Goal: Transaction & Acquisition: Purchase product/service

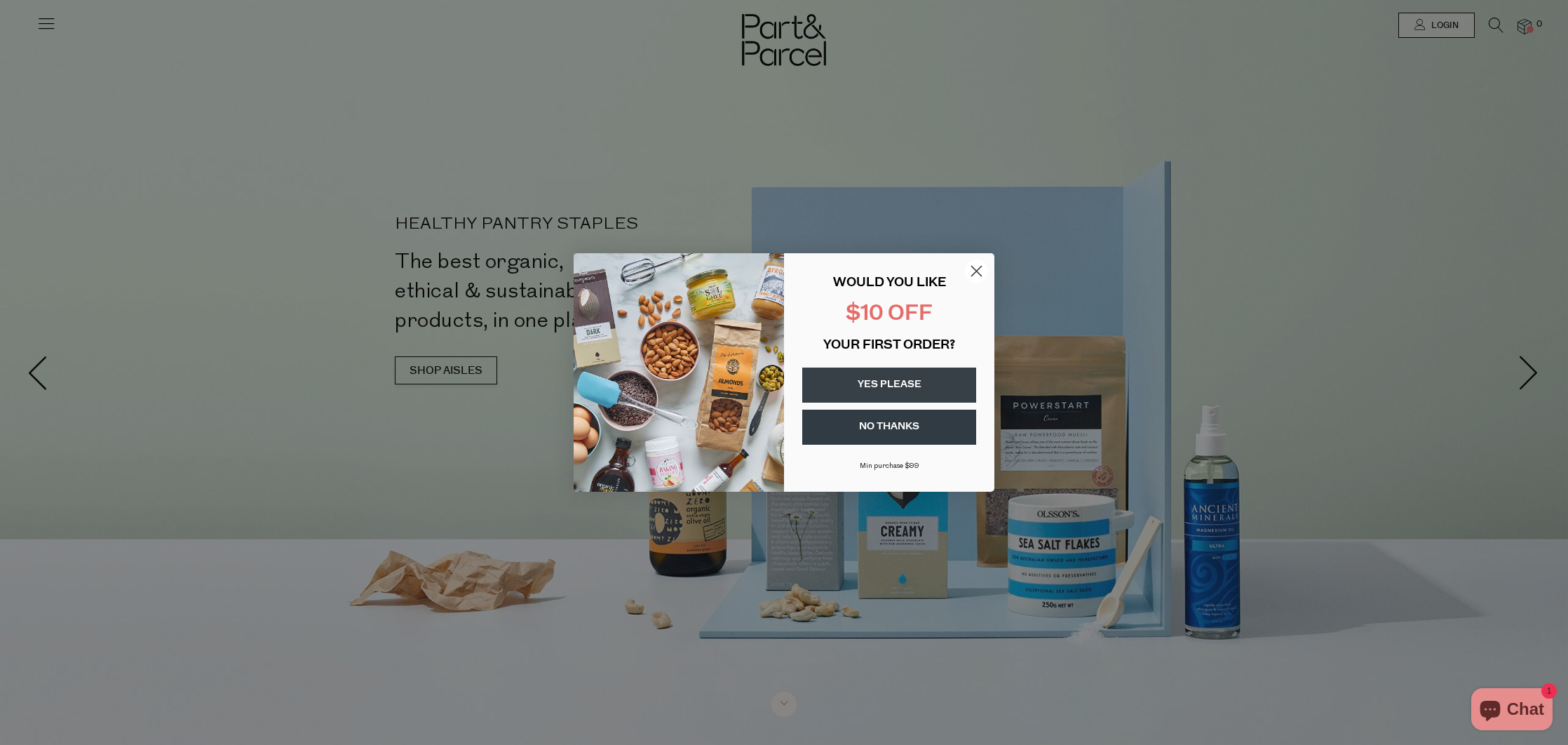
click at [969, 265] on circle "Close dialog" at bounding box center [976, 271] width 23 height 23
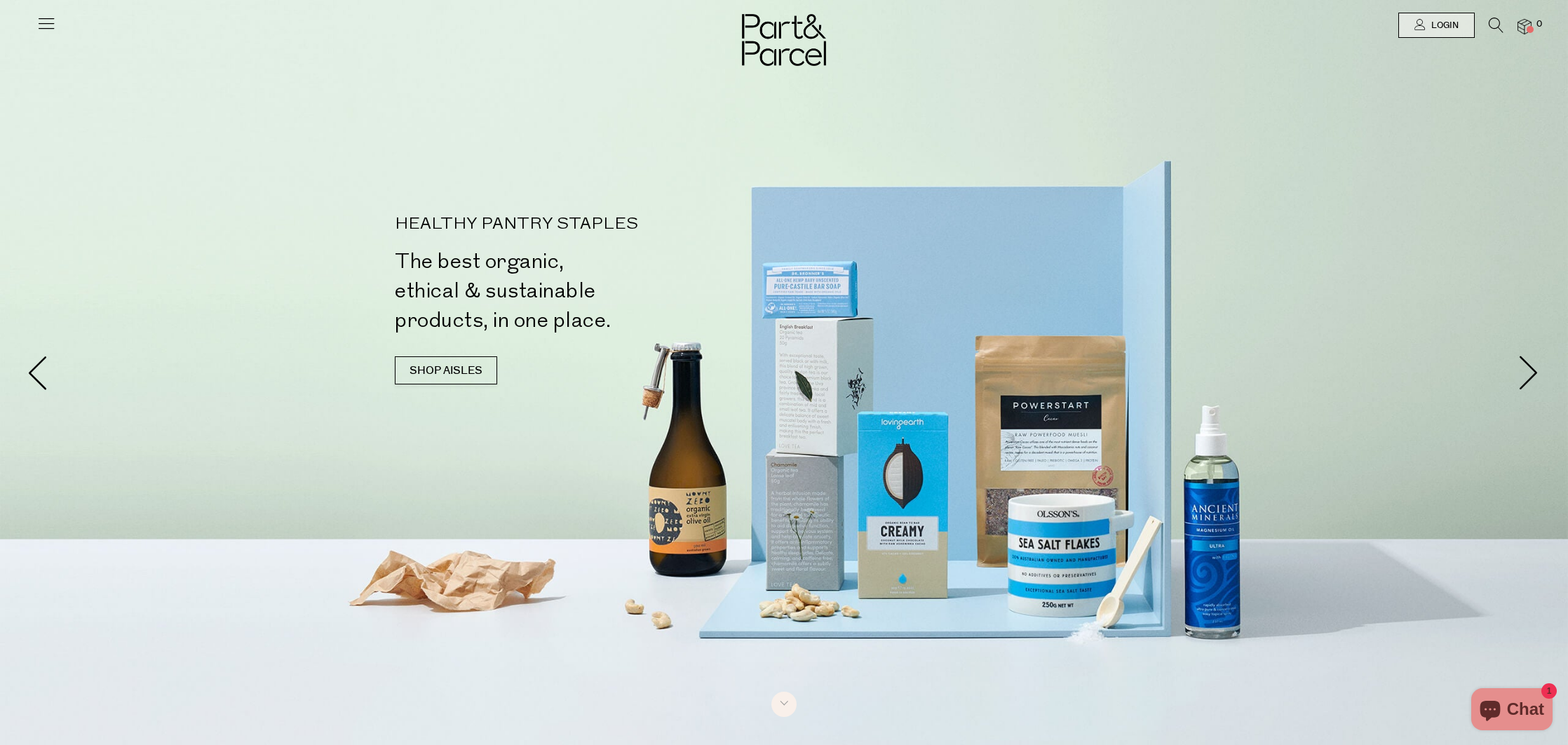
click at [48, 22] on icon at bounding box center [46, 23] width 19 height 19
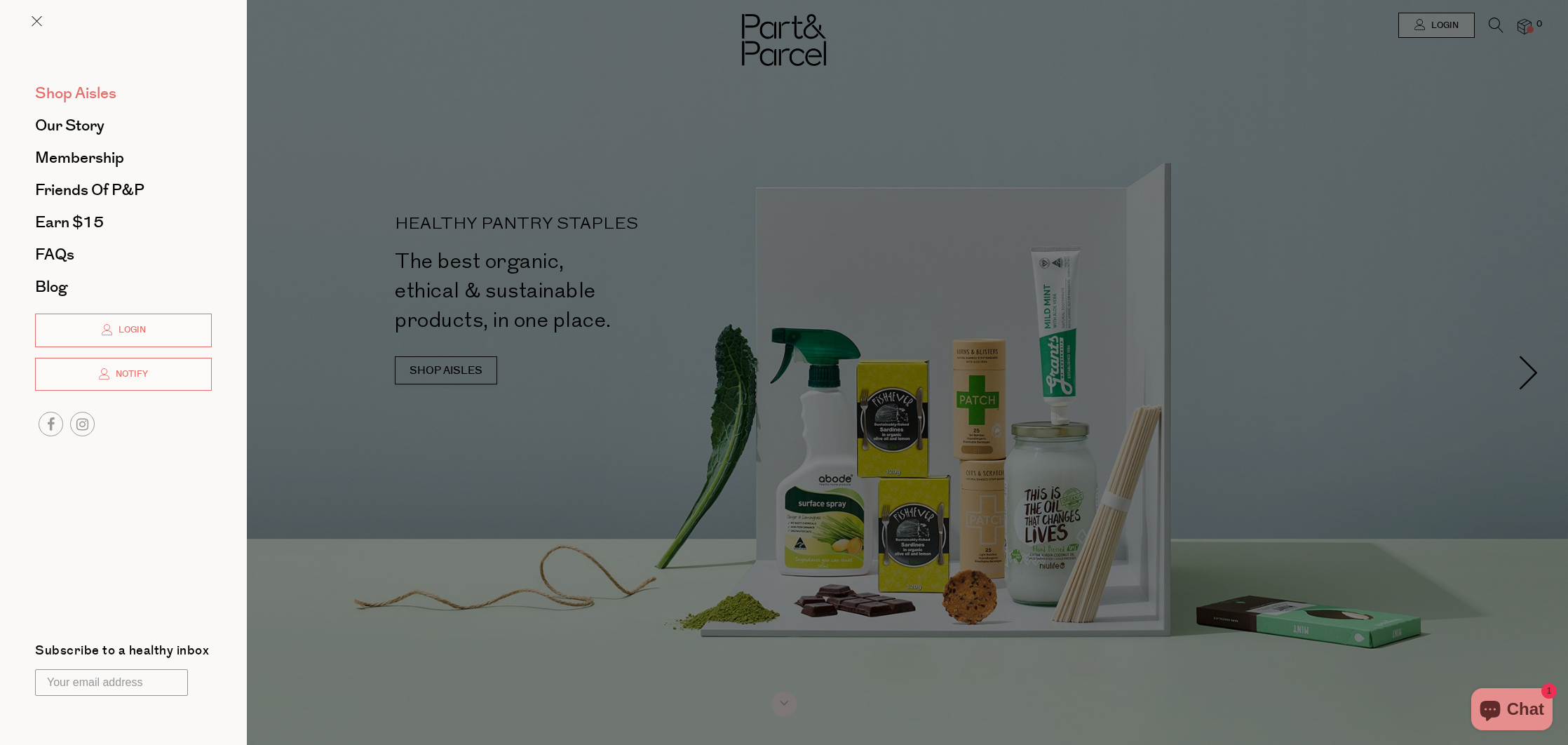
click at [86, 94] on span "Shop Aisles" at bounding box center [75, 93] width 81 height 22
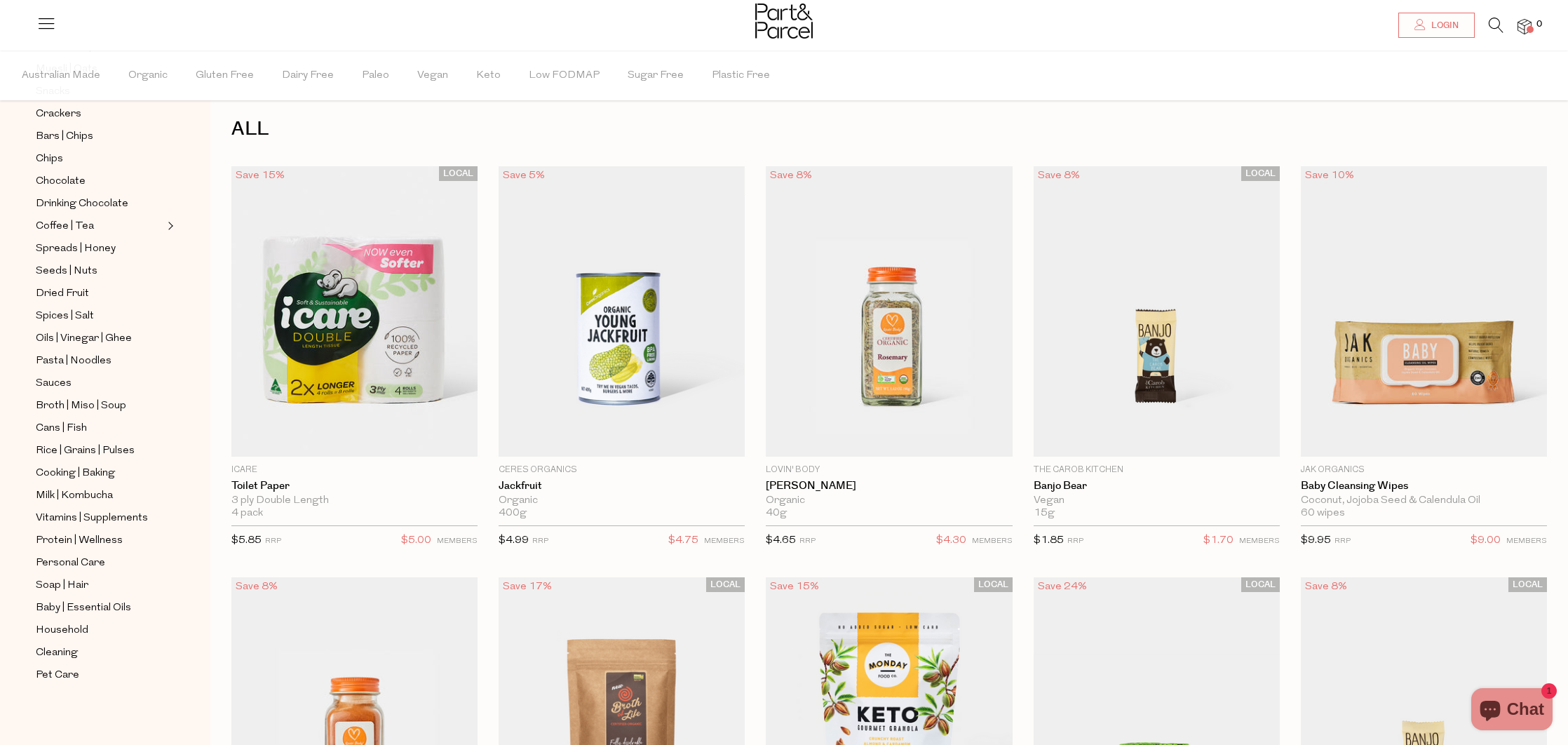
scroll to position [19, 0]
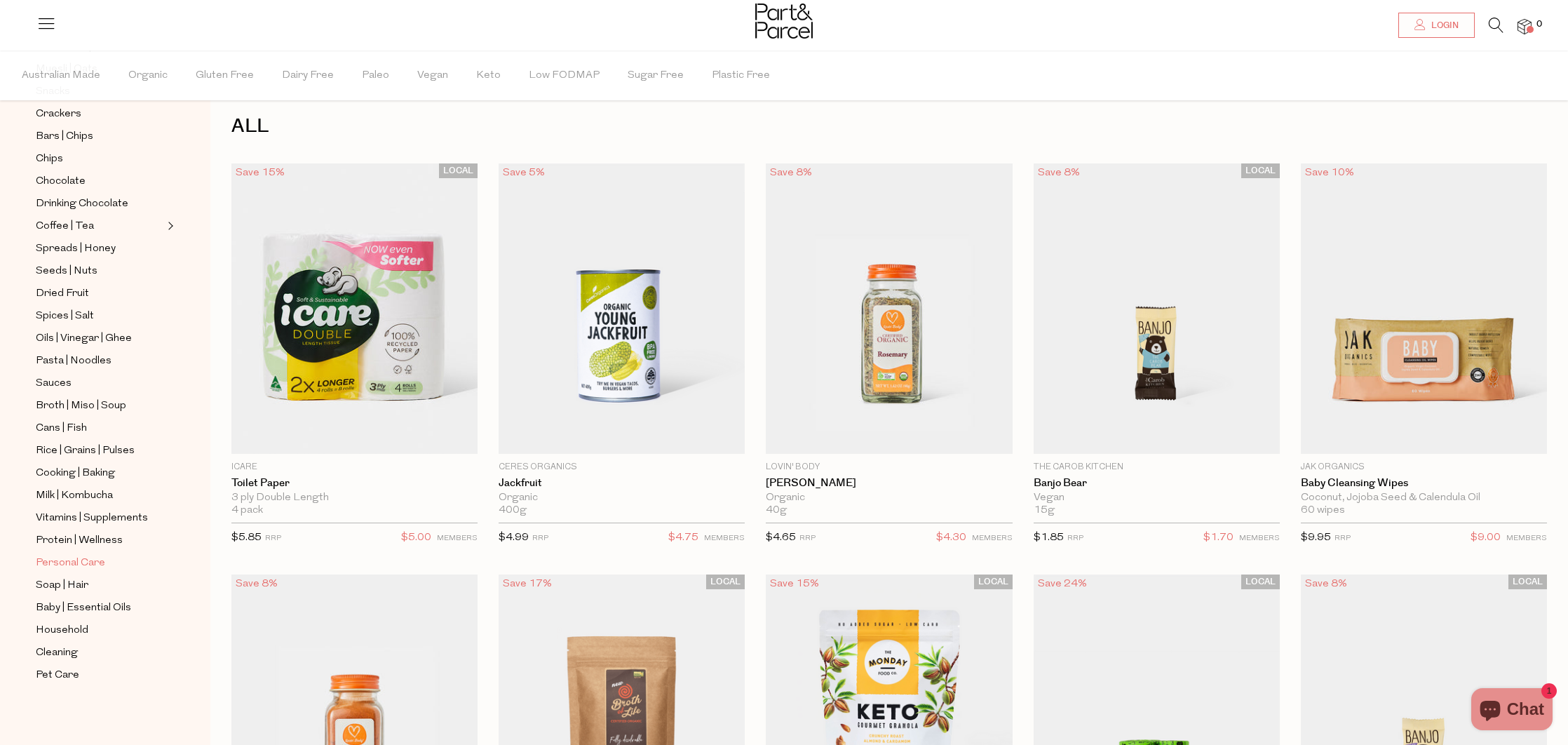
click at [102, 565] on span "Personal Care" at bounding box center [70, 563] width 69 height 17
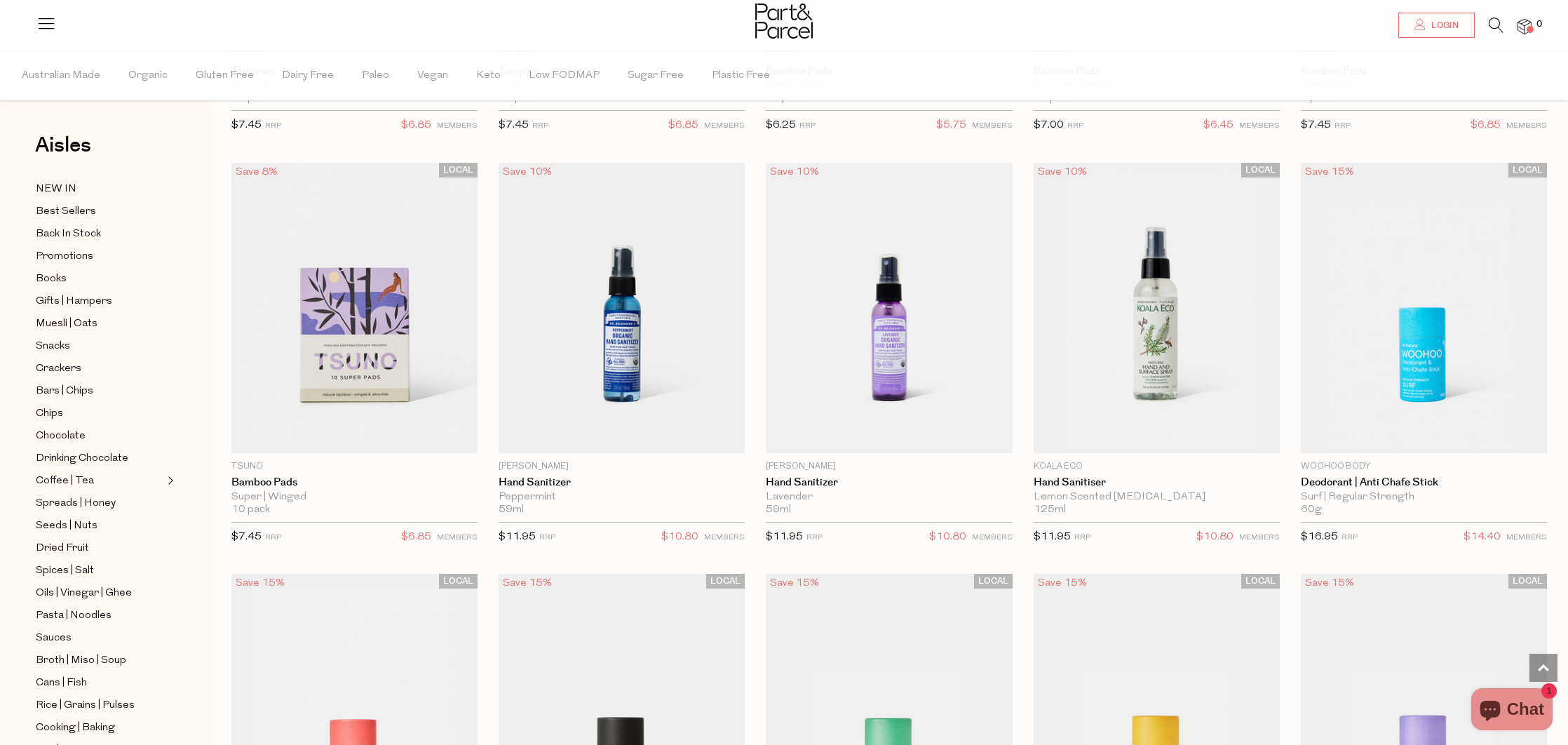
scroll to position [3337, 0]
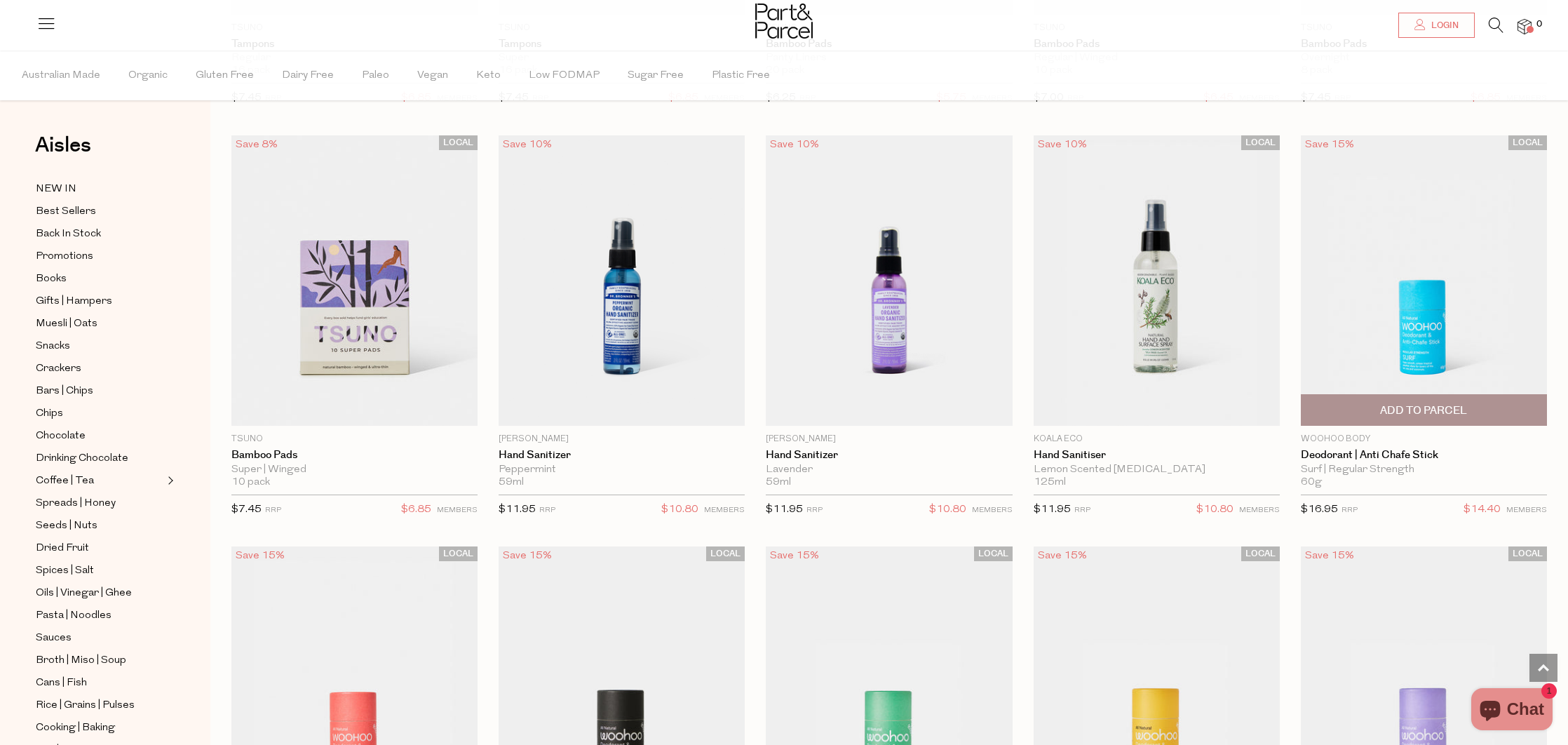
click at [1399, 336] on img at bounding box center [1423, 281] width 246 height 291
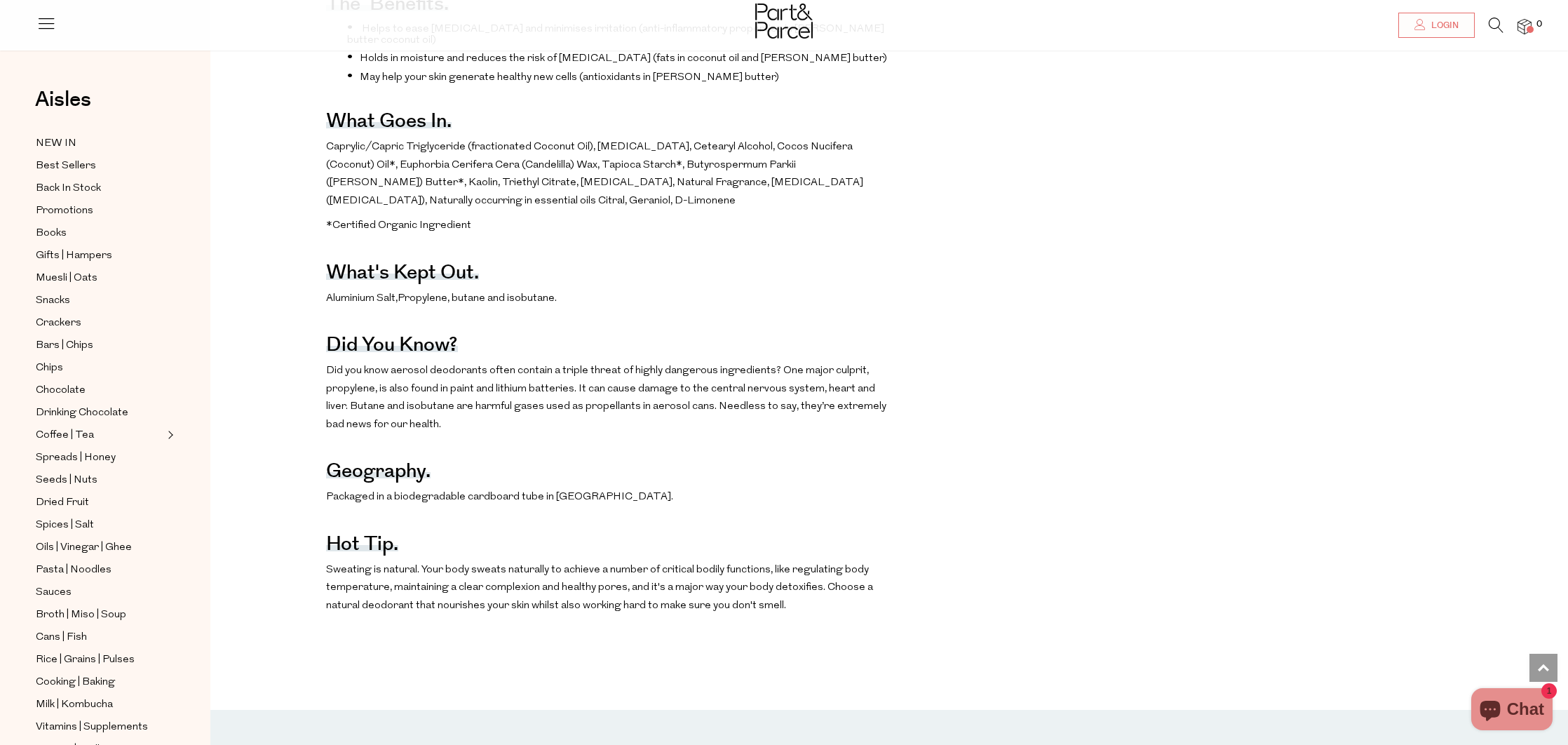
scroll to position [865, 0]
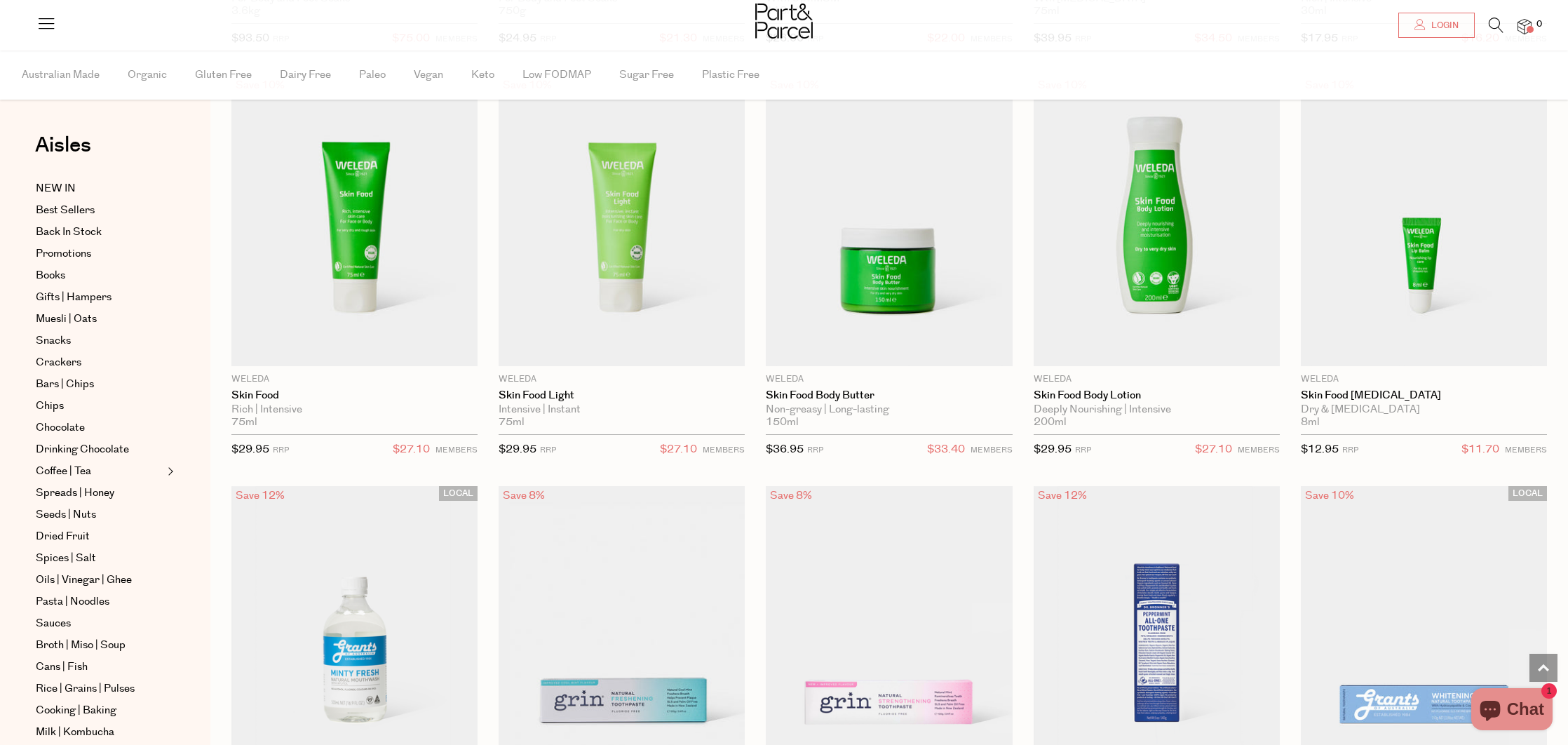
scroll to position [3339, 0]
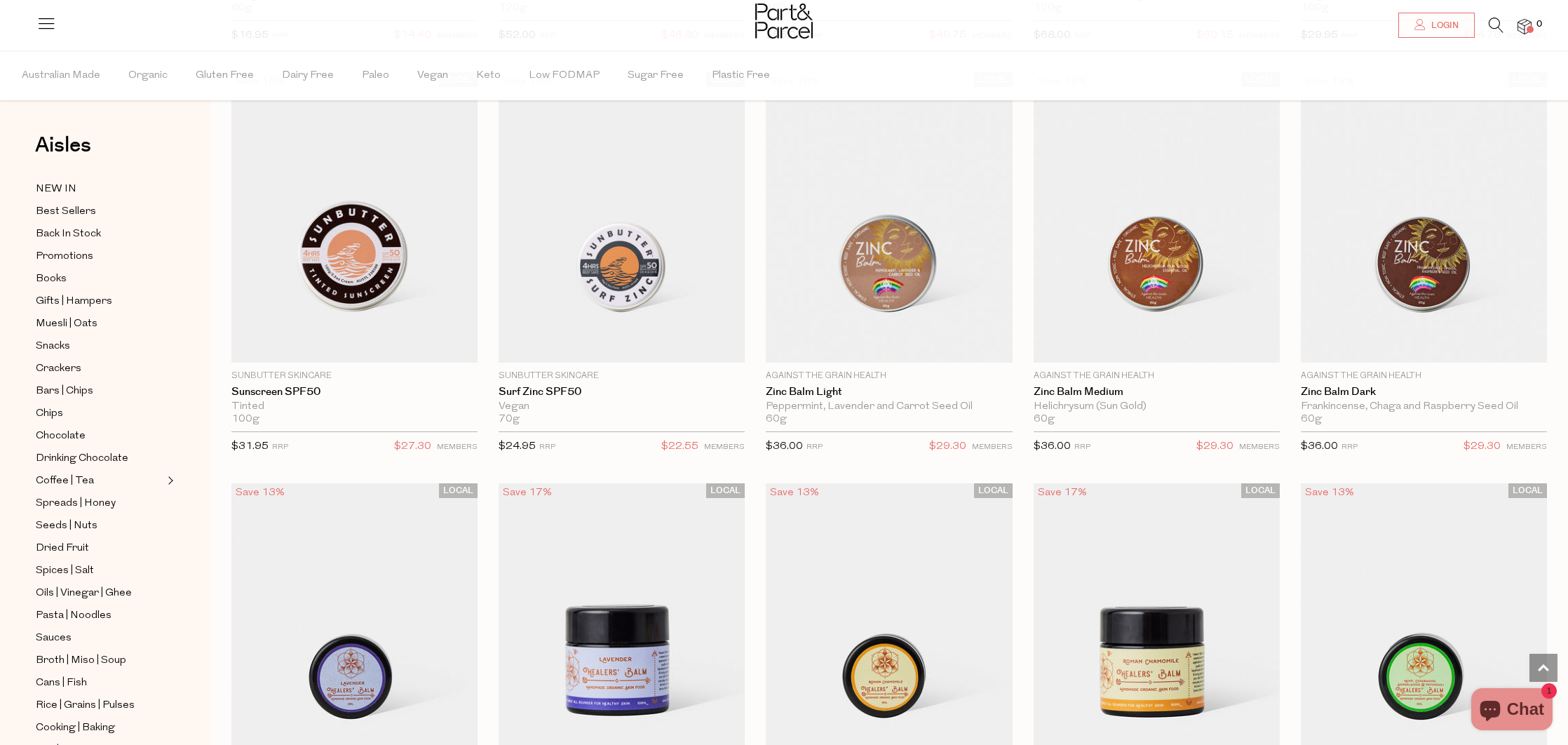
scroll to position [4636, 0]
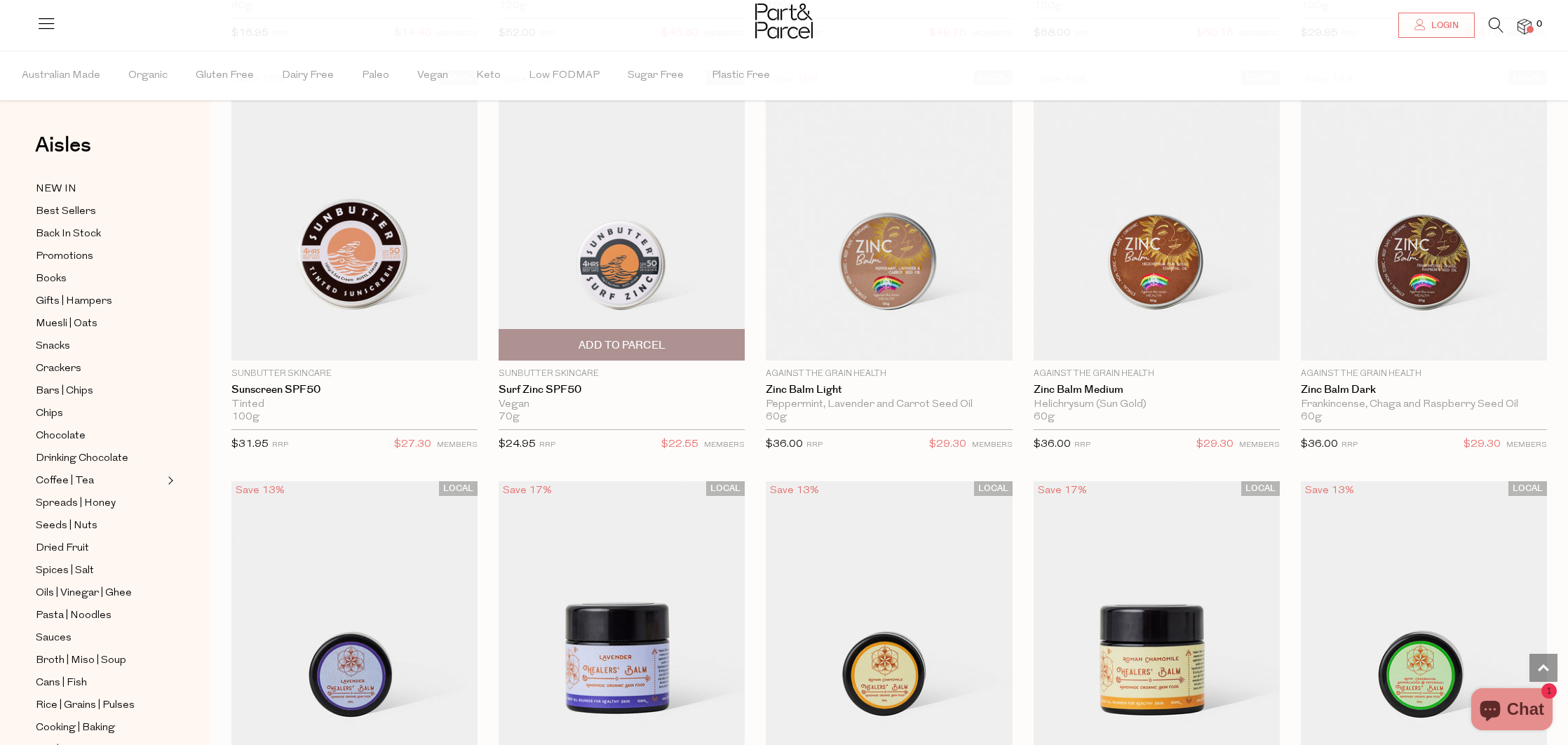
click at [677, 301] on img at bounding box center [622, 216] width 246 height 291
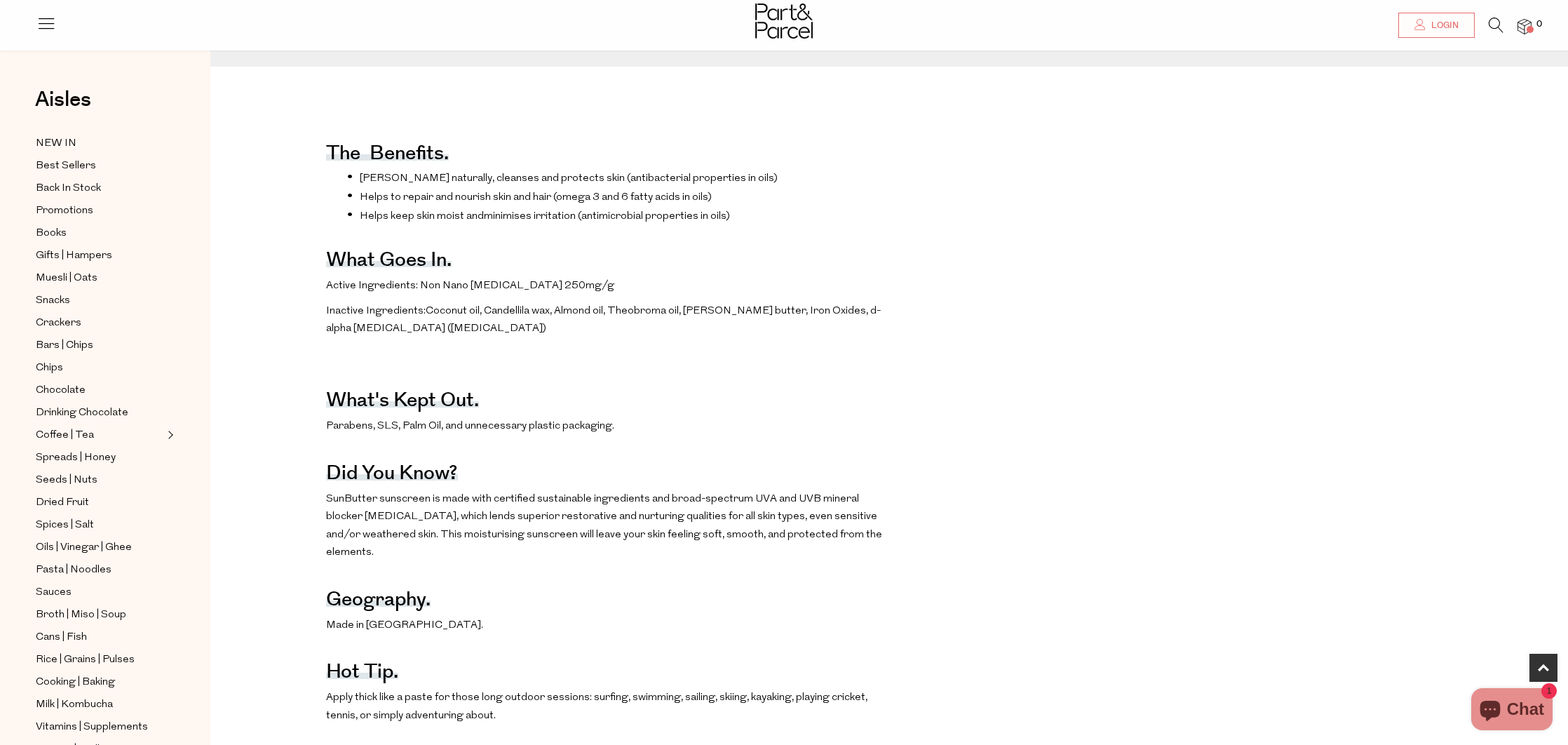
scroll to position [749, 0]
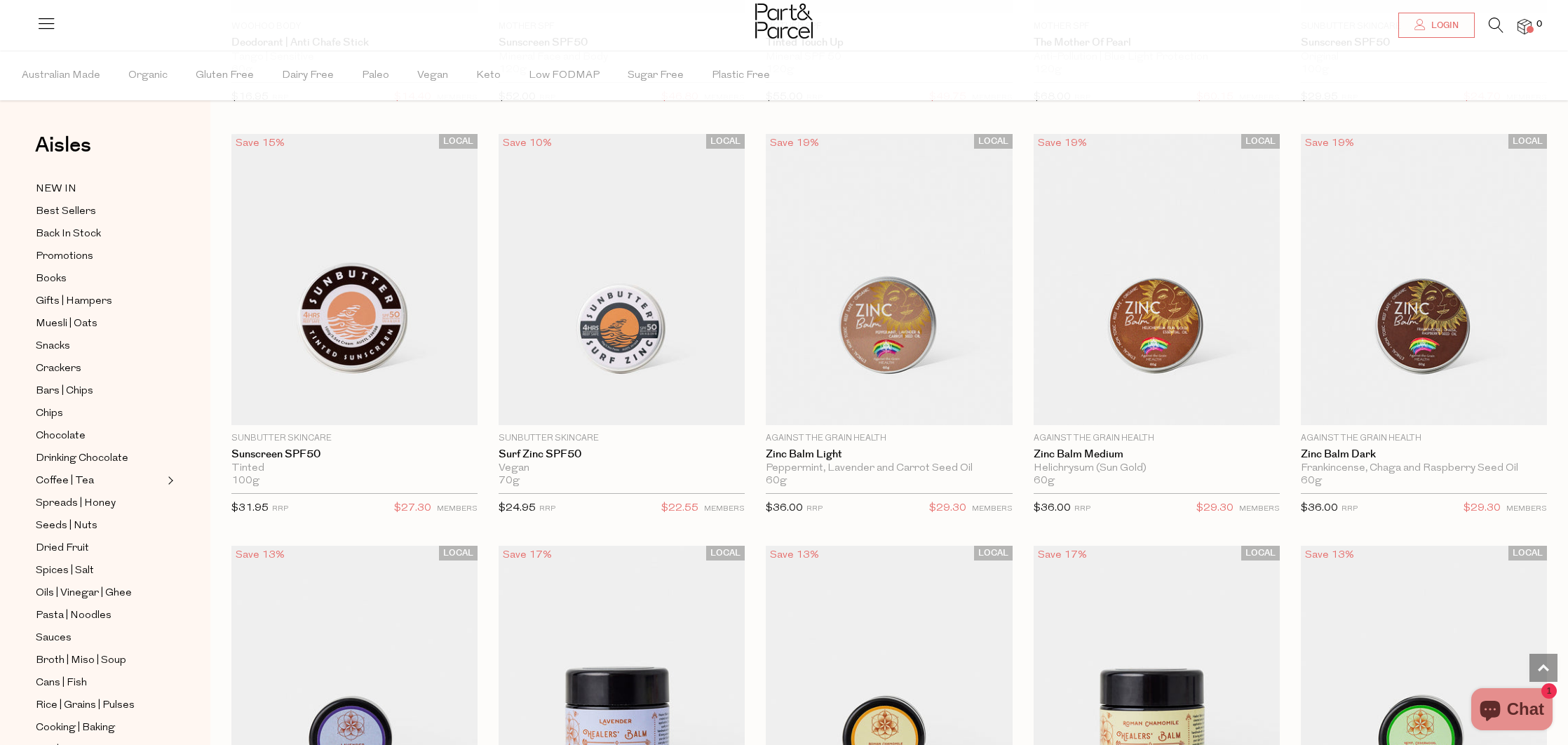
scroll to position [456, 0]
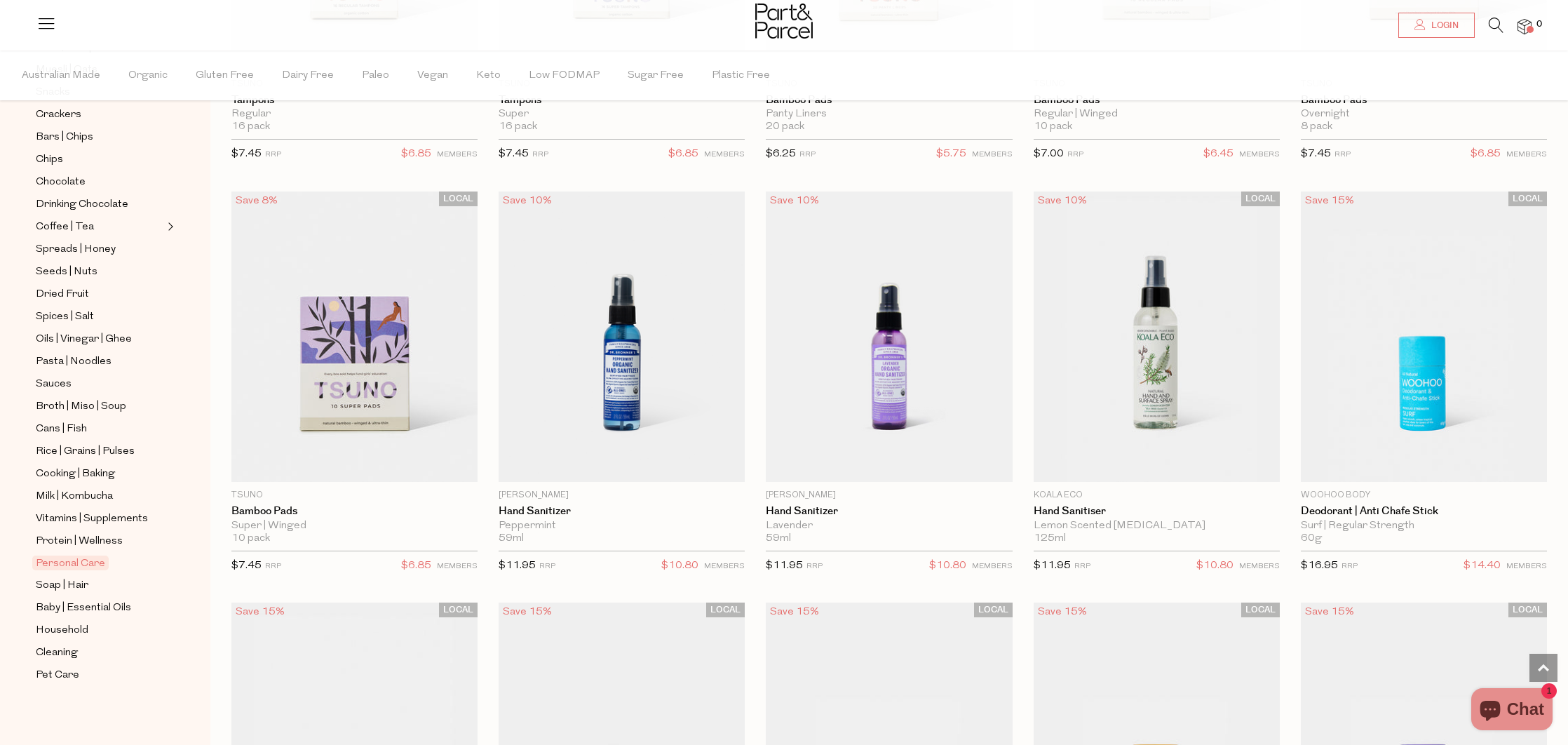
scroll to position [3283, 0]
click at [1430, 459] on span "Add To Parcel" at bounding box center [1423, 465] width 87 height 15
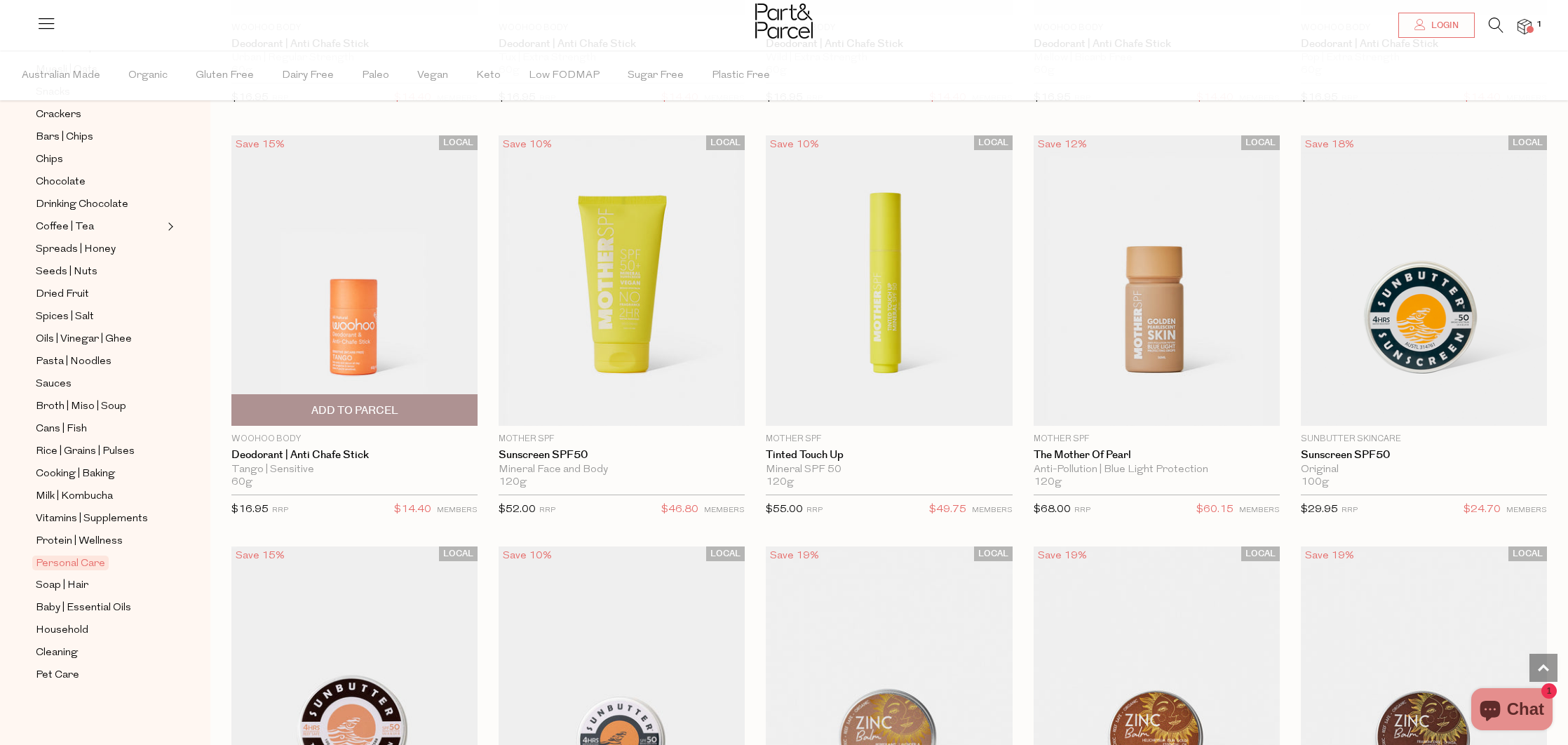
scroll to position [4155, 0]
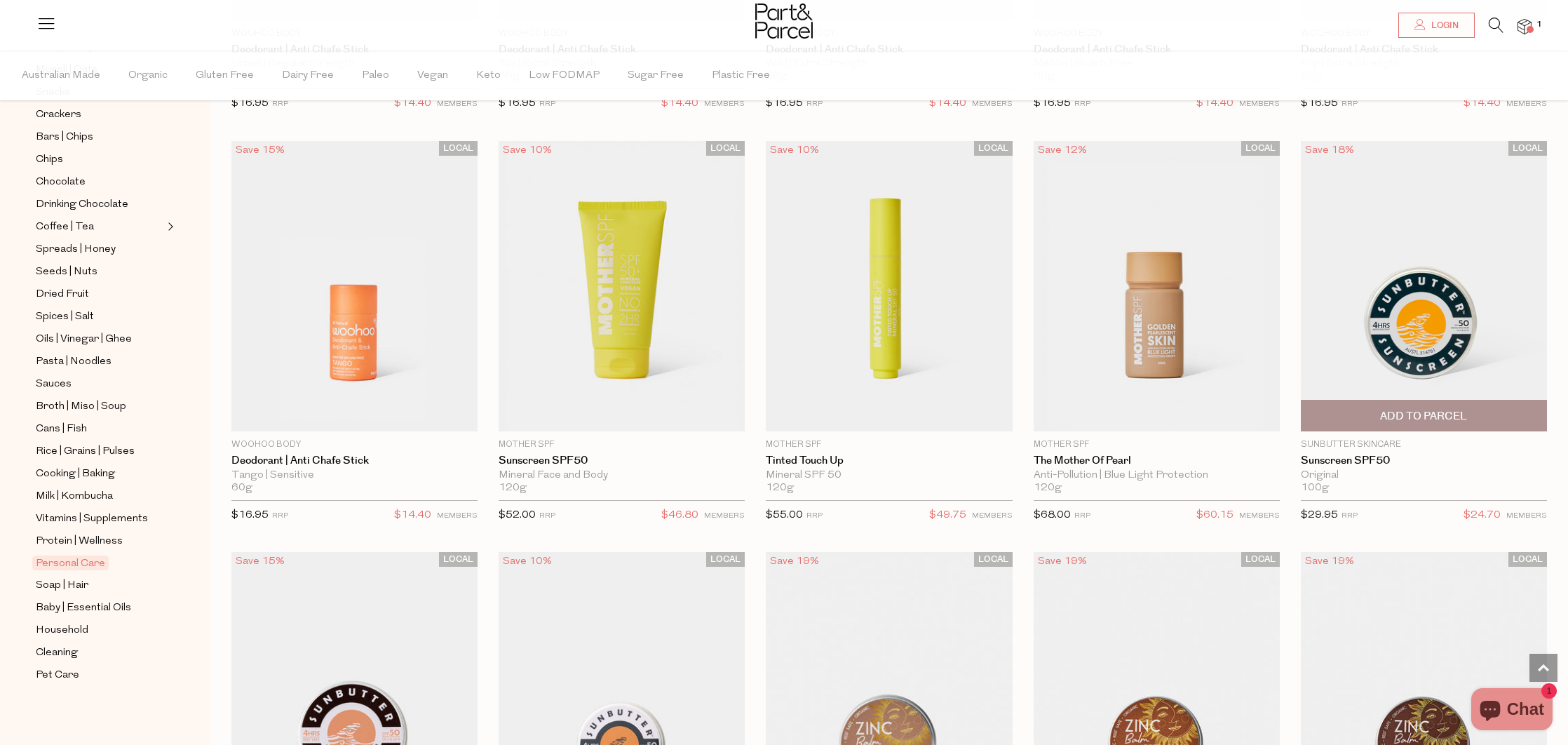
click at [1424, 409] on span "Add To Parcel" at bounding box center [1423, 416] width 87 height 15
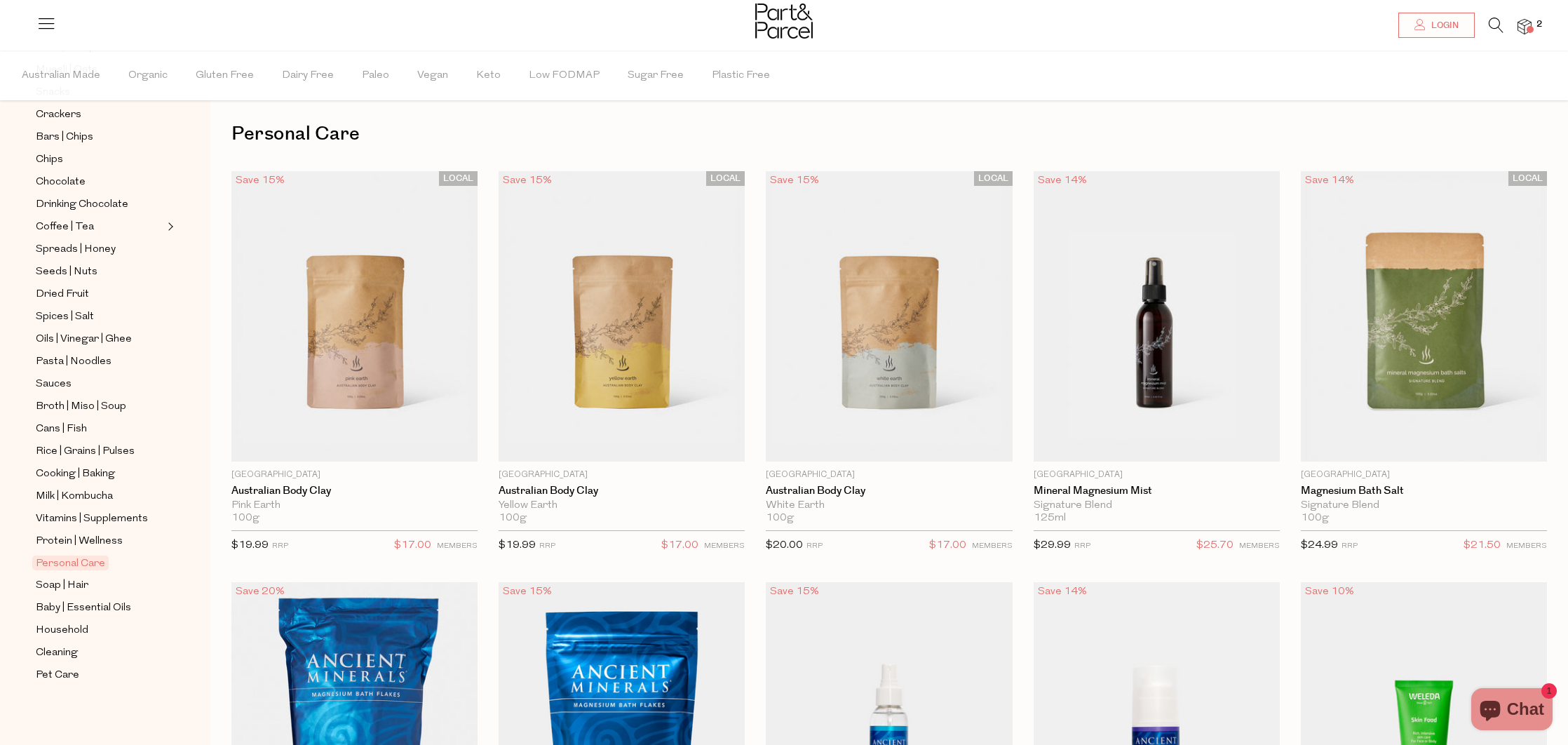
scroll to position [0, 0]
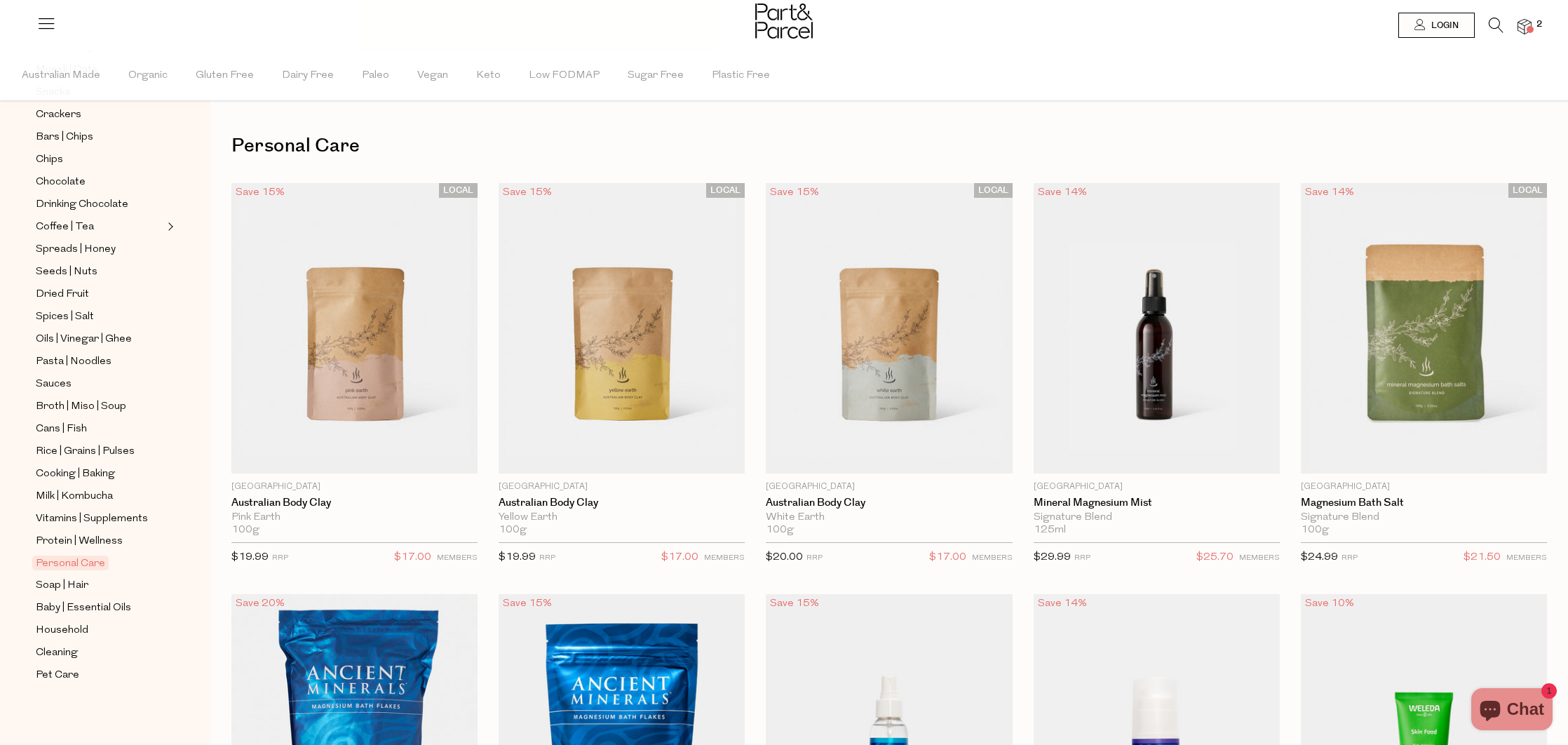
click at [1504, 27] on li "2" at bounding box center [1517, 27] width 28 height 19
click at [1491, 25] on icon at bounding box center [1496, 25] width 15 height 16
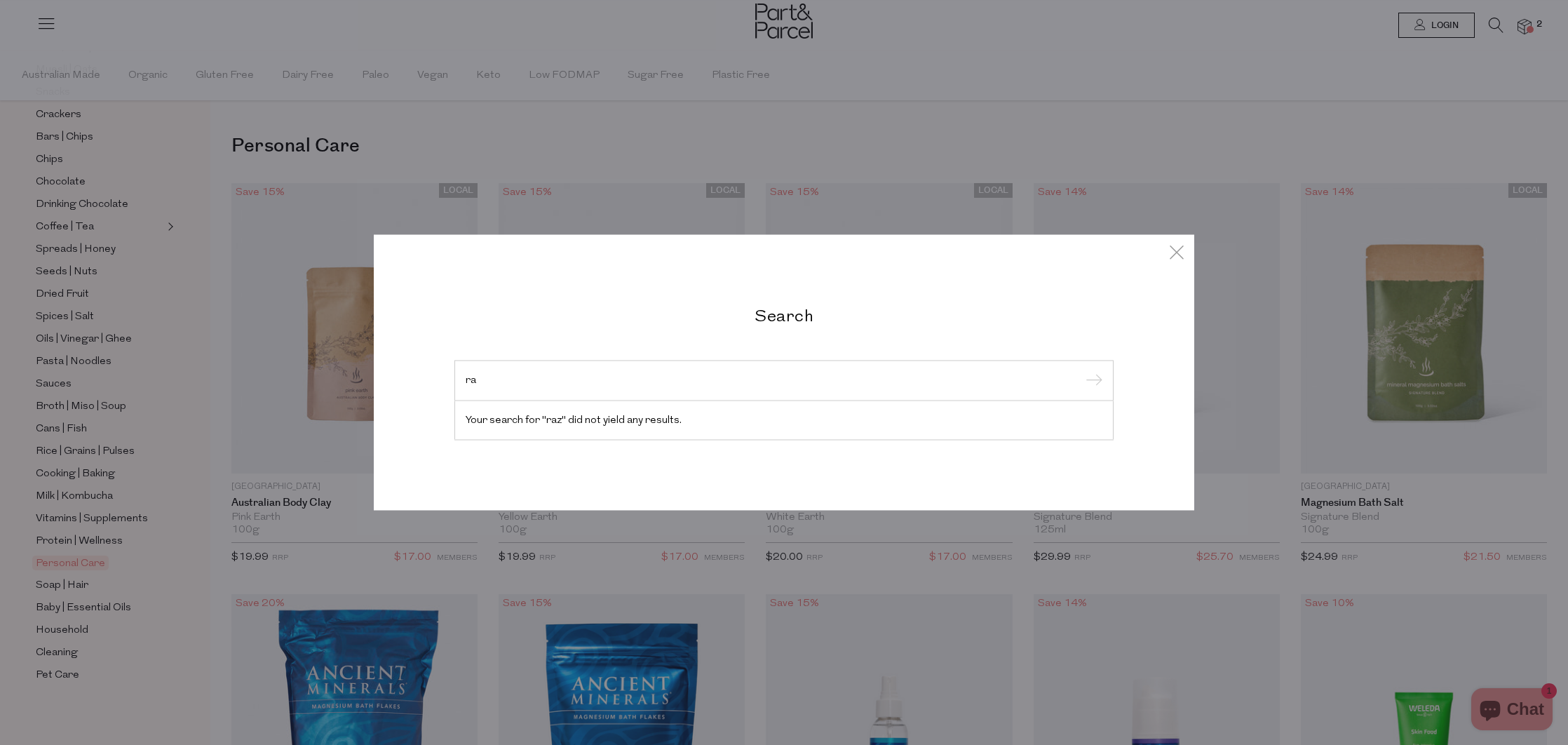
type input "r"
type input "shaver"
click at [793, 179] on div "Search shaver Your search for "shaver" did not yield any results." at bounding box center [784, 372] width 820 height 745
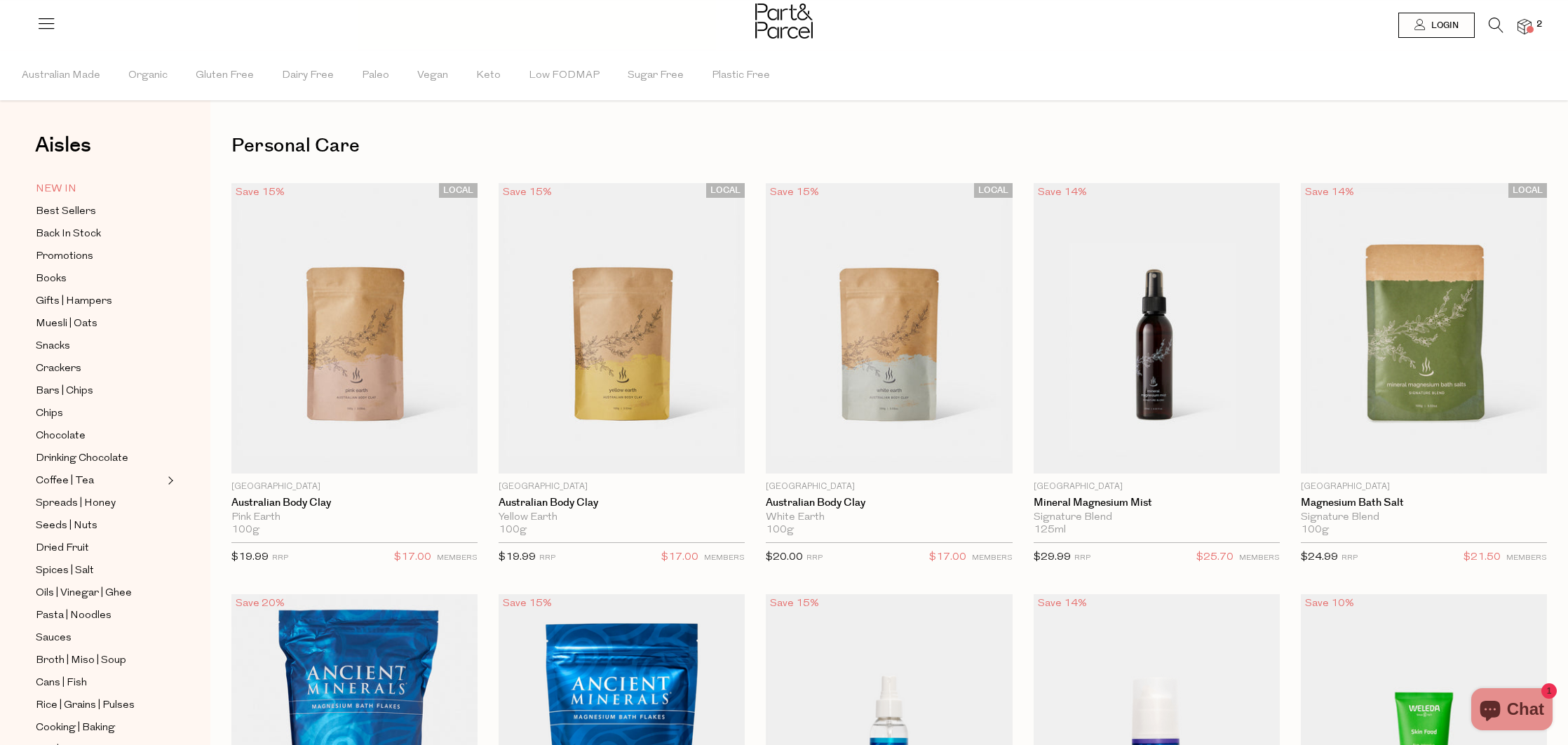
click at [74, 188] on span "NEW IN" at bounding box center [56, 189] width 41 height 17
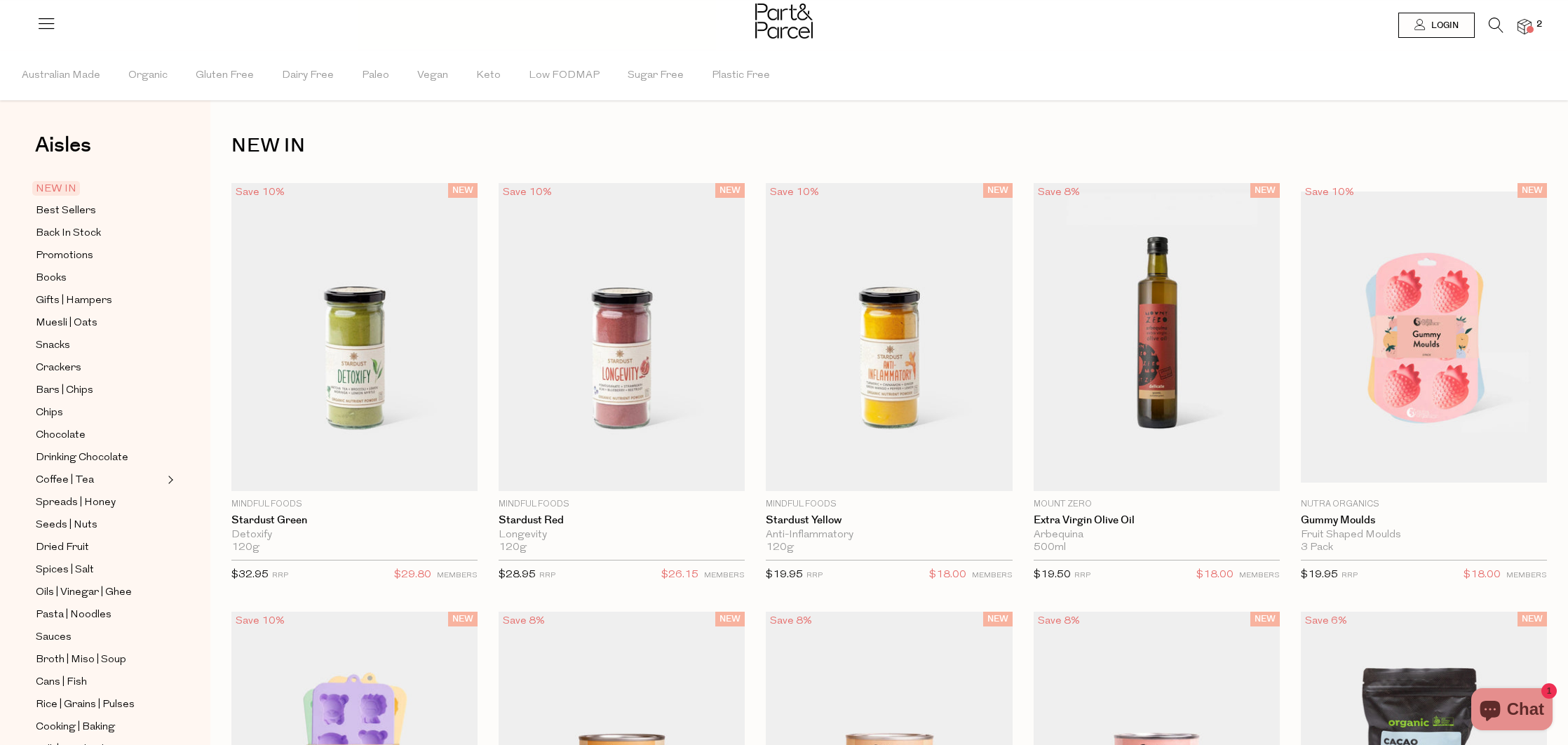
click at [1523, 30] on img at bounding box center [1524, 27] width 14 height 16
